Goal: Task Accomplishment & Management: Complete application form

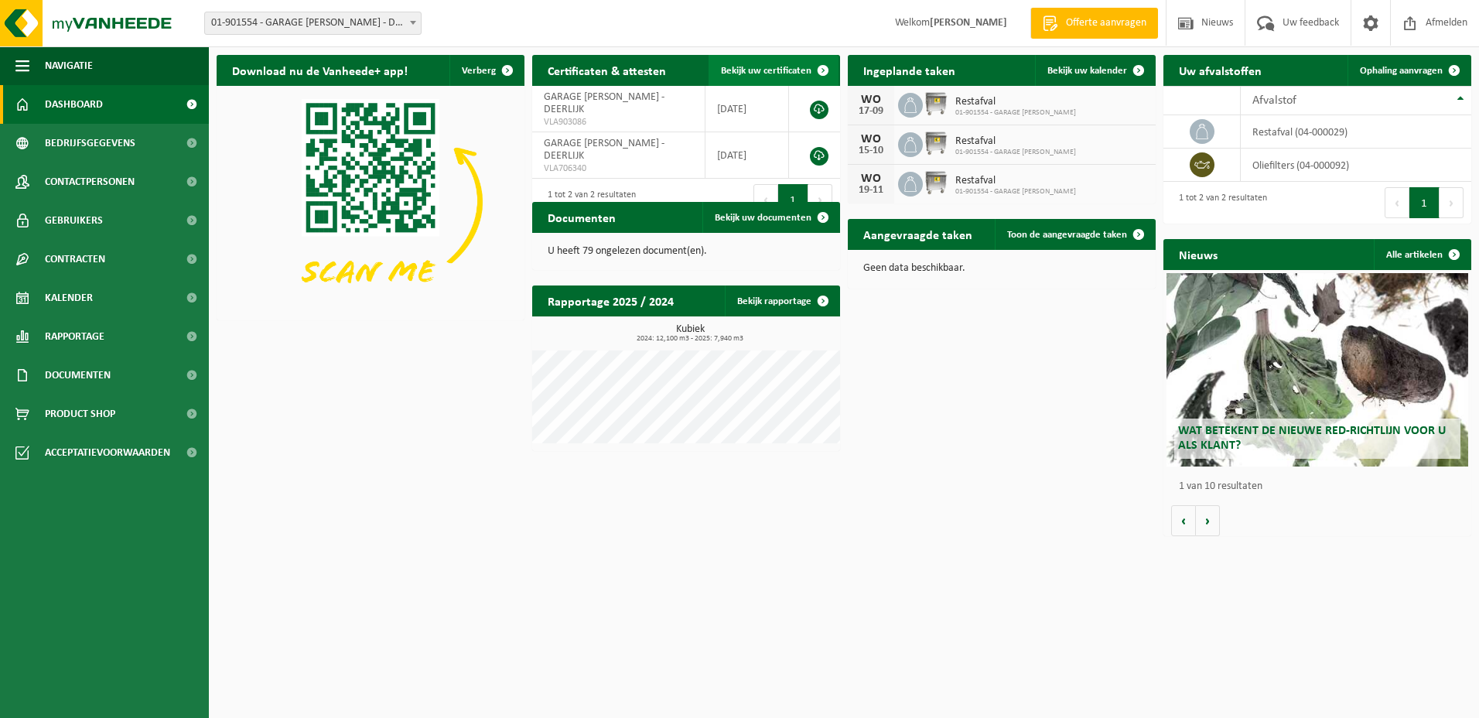
click at [742, 67] on span "Bekijk uw certificaten" at bounding box center [766, 71] width 90 height 10
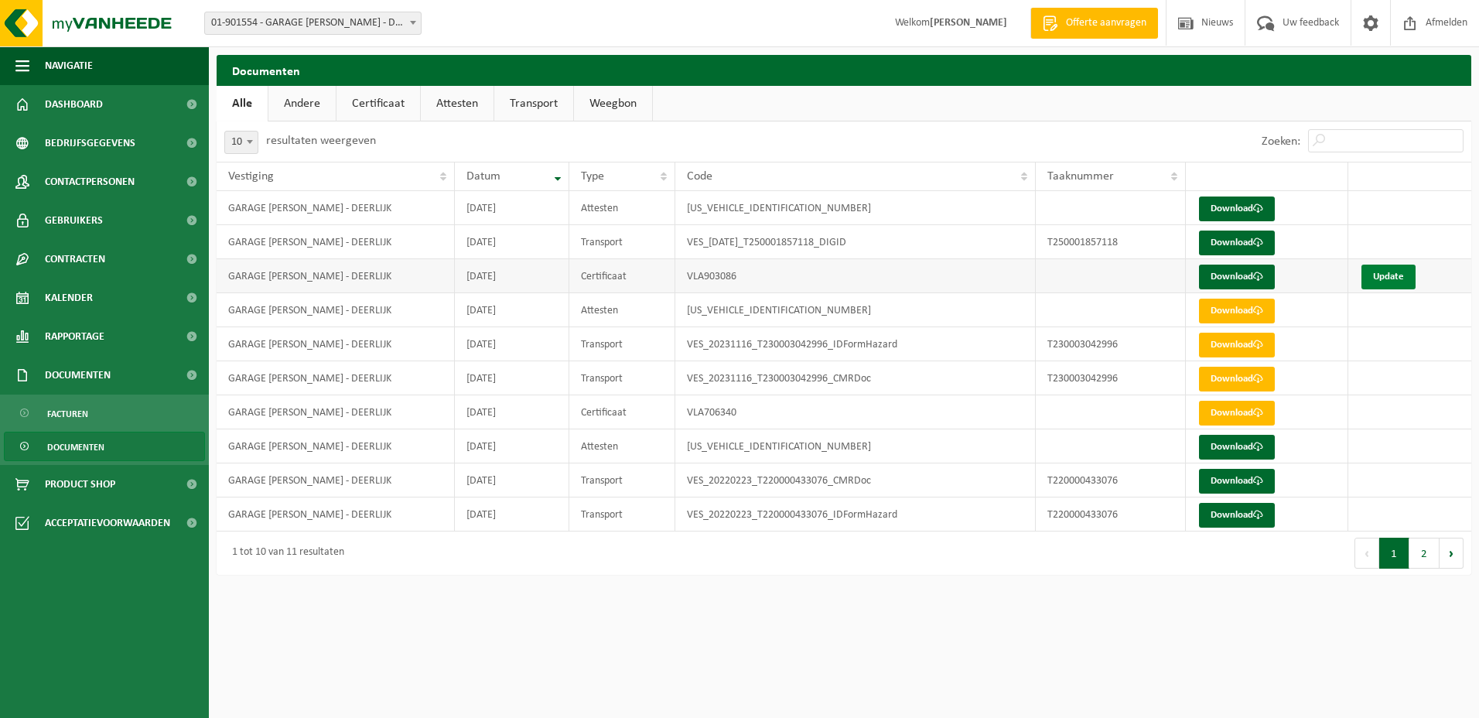
click at [1391, 278] on link "Update" at bounding box center [1388, 276] width 54 height 25
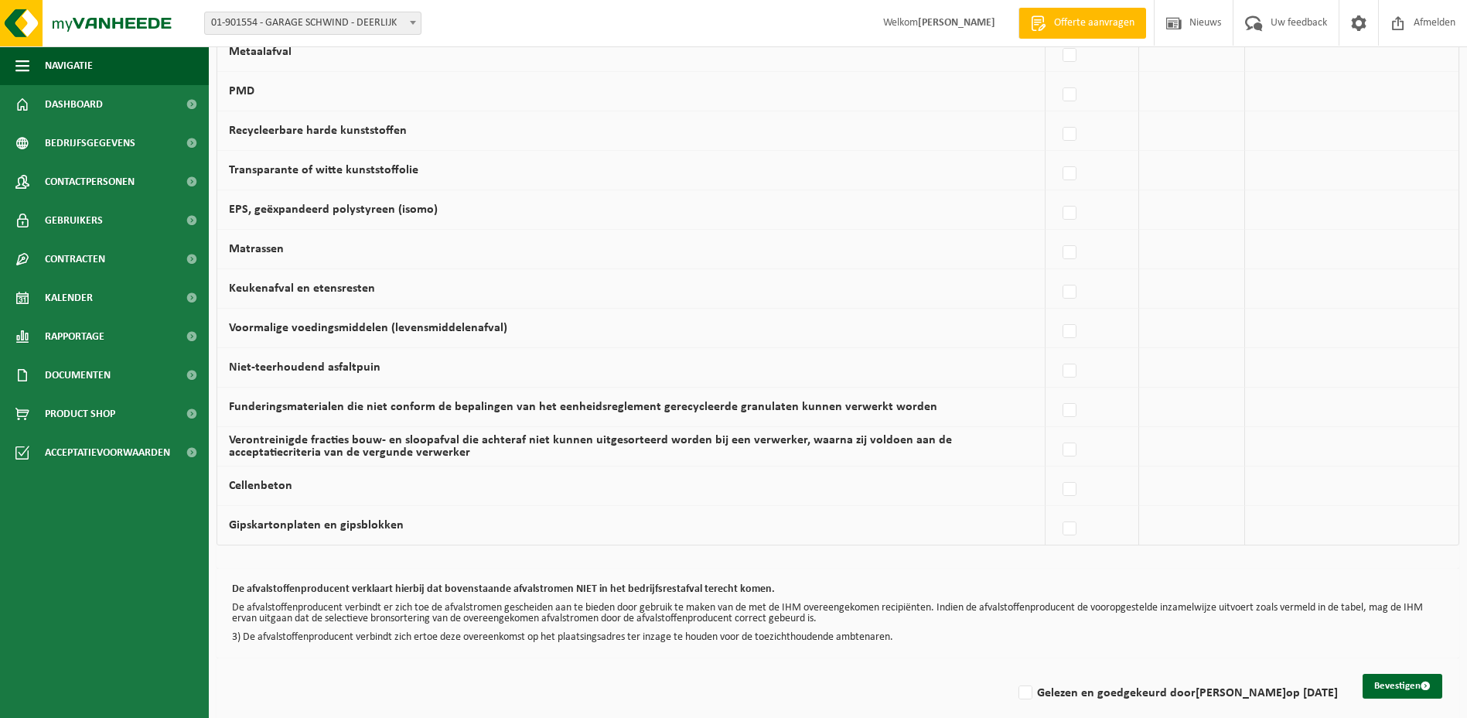
scroll to position [886, 0]
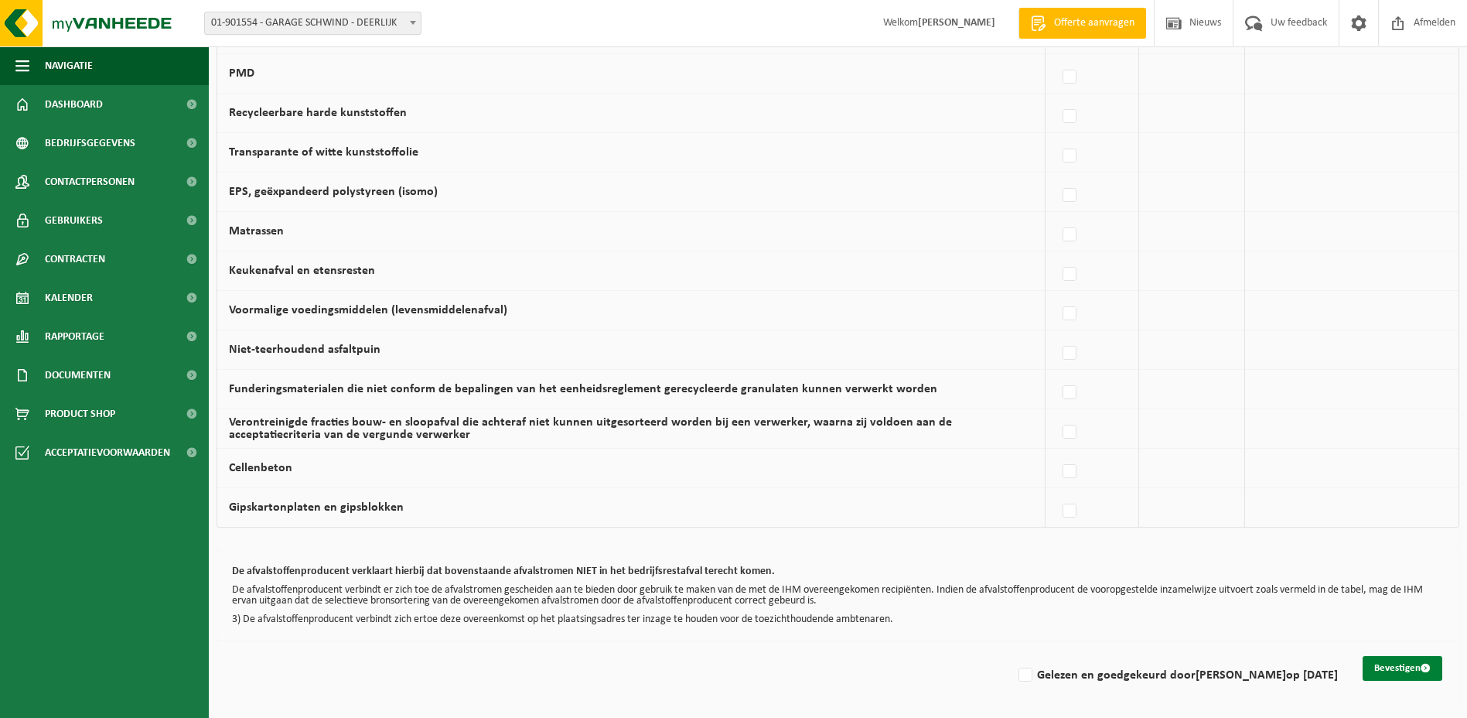
click at [1389, 666] on button "Bevestigen" at bounding box center [1403, 668] width 80 height 25
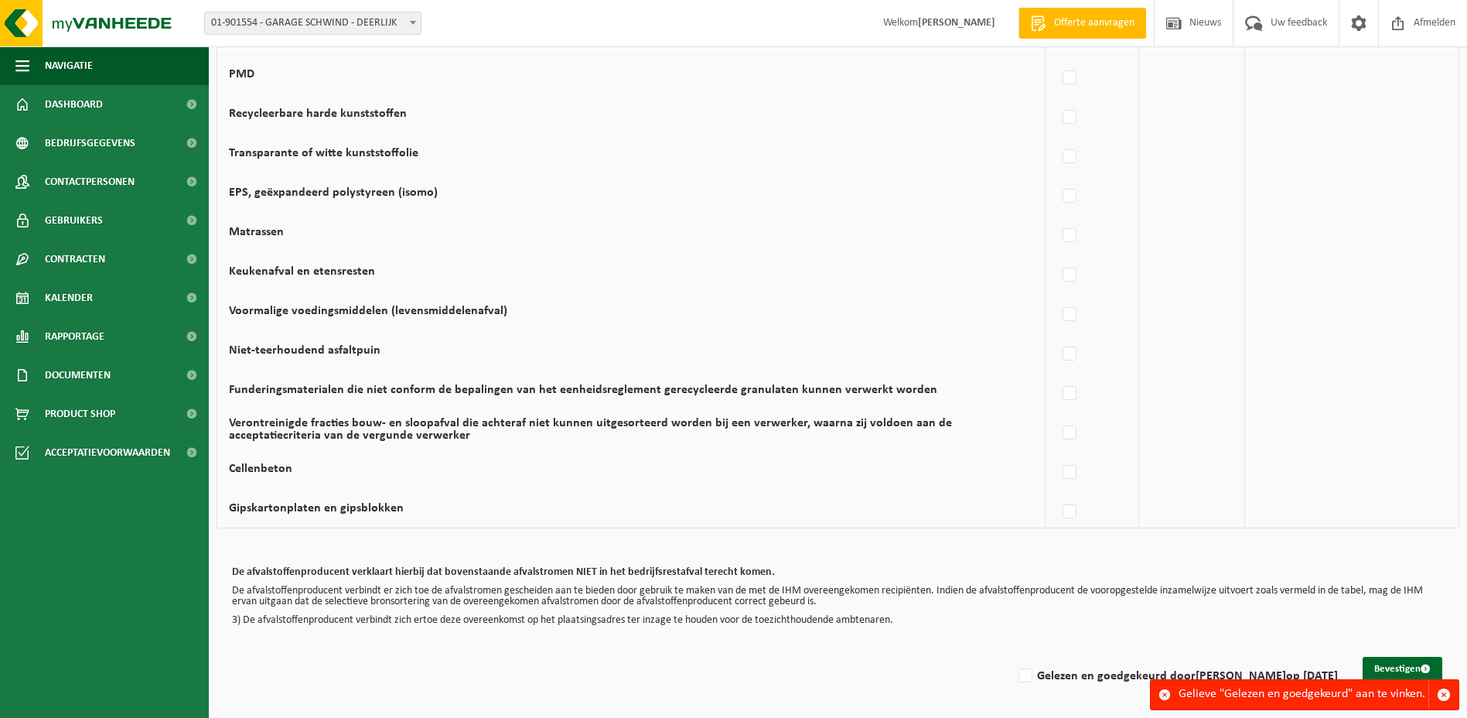
scroll to position [886, 0]
click at [1025, 677] on label "Gelezen en goedgekeurd door steven schwind op 04/09/25" at bounding box center [1176, 675] width 322 height 23
click at [1013, 656] on input "Gelezen en goedgekeurd door steven schwind op 04/09/25" at bounding box center [1012, 655] width 1 height 1
checkbox input "true"
click at [1375, 669] on button "Bevestigen" at bounding box center [1403, 668] width 80 height 25
